Goal: Task Accomplishment & Management: Manage account settings

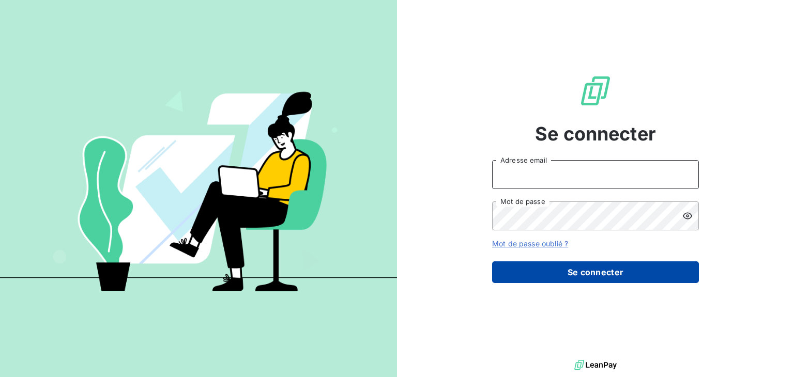
type input "[EMAIL_ADDRESS][DOMAIN_NAME]"
click at [600, 277] on button "Se connecter" at bounding box center [595, 272] width 207 height 22
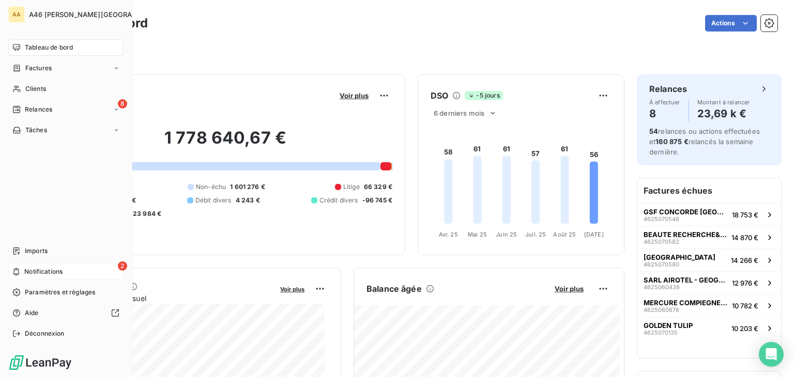
click at [42, 271] on span "Notifications" at bounding box center [43, 271] width 38 height 9
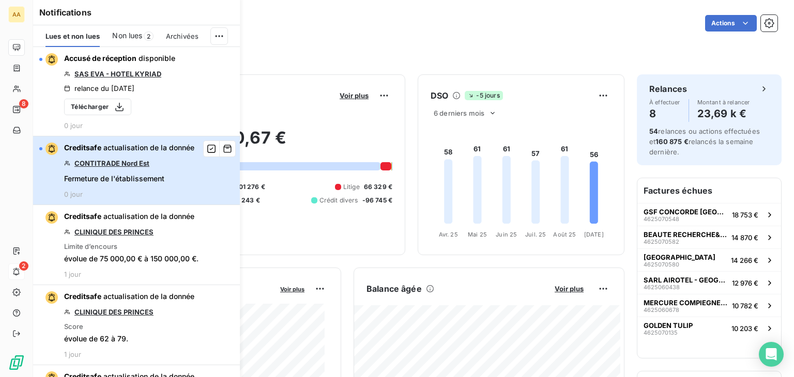
click at [41, 148] on div "button" at bounding box center [40, 148] width 3 height 3
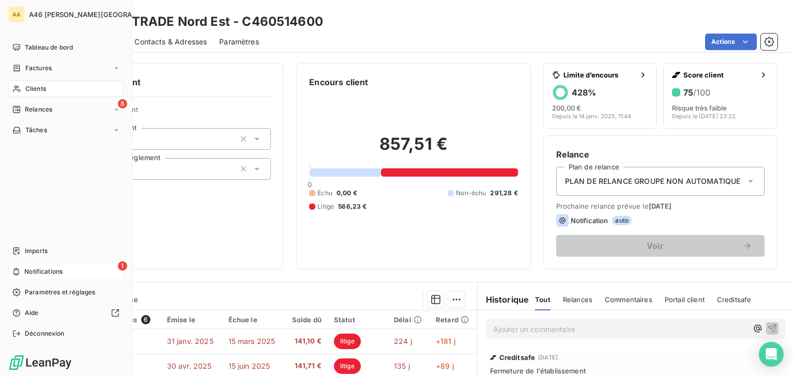
click at [34, 271] on span "Notifications" at bounding box center [43, 271] width 38 height 9
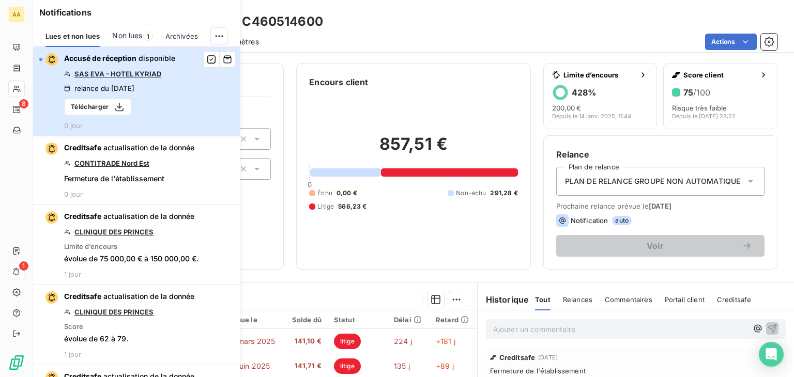
click at [41, 59] on div "button" at bounding box center [40, 59] width 3 height 3
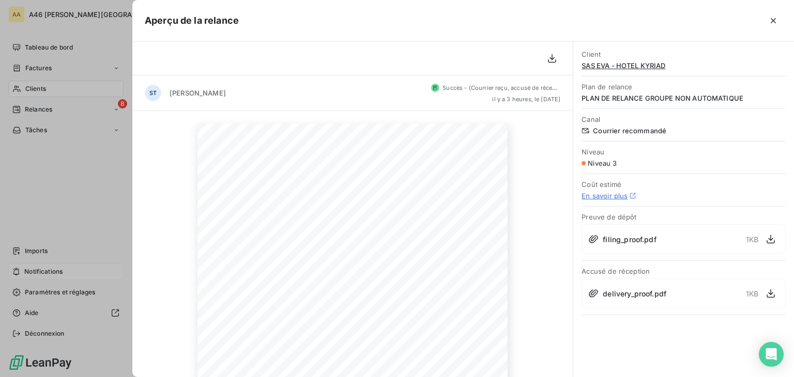
click at [88, 69] on div at bounding box center [397, 188] width 794 height 377
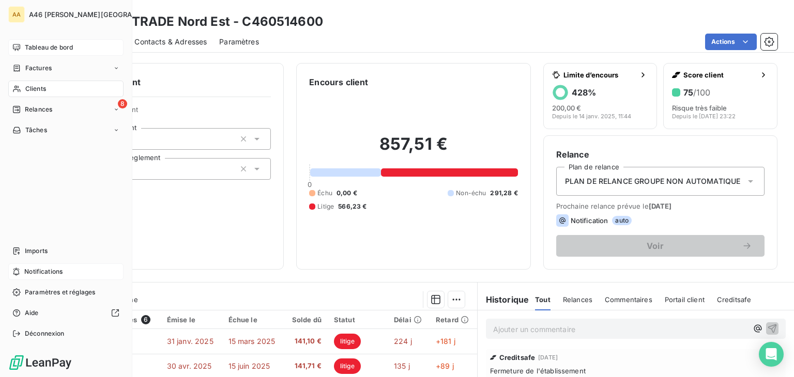
click at [62, 48] on span "Tableau de bord" at bounding box center [49, 47] width 48 height 9
